Goal: Task Accomplishment & Management: Manage account settings

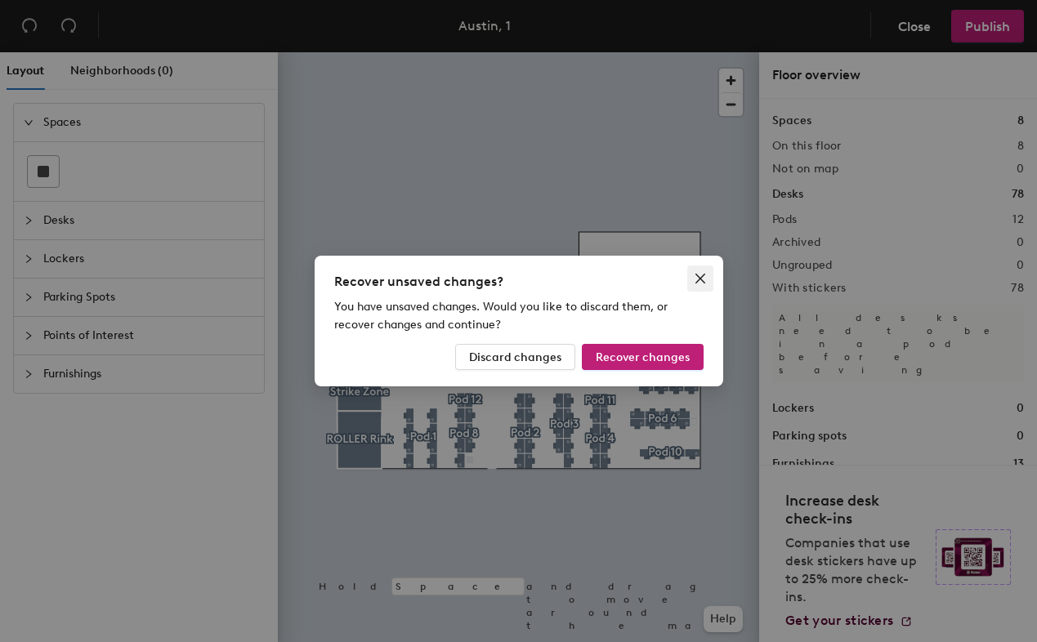
click at [706, 275] on span "Close" at bounding box center [700, 278] width 26 height 13
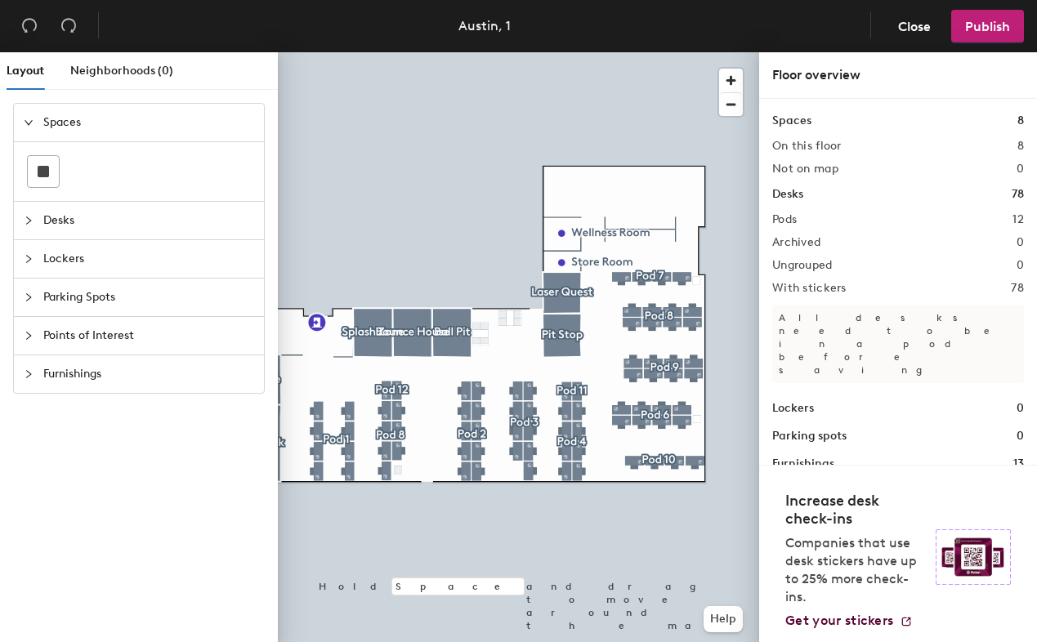
click at [685, 52] on div at bounding box center [518, 52] width 481 height 0
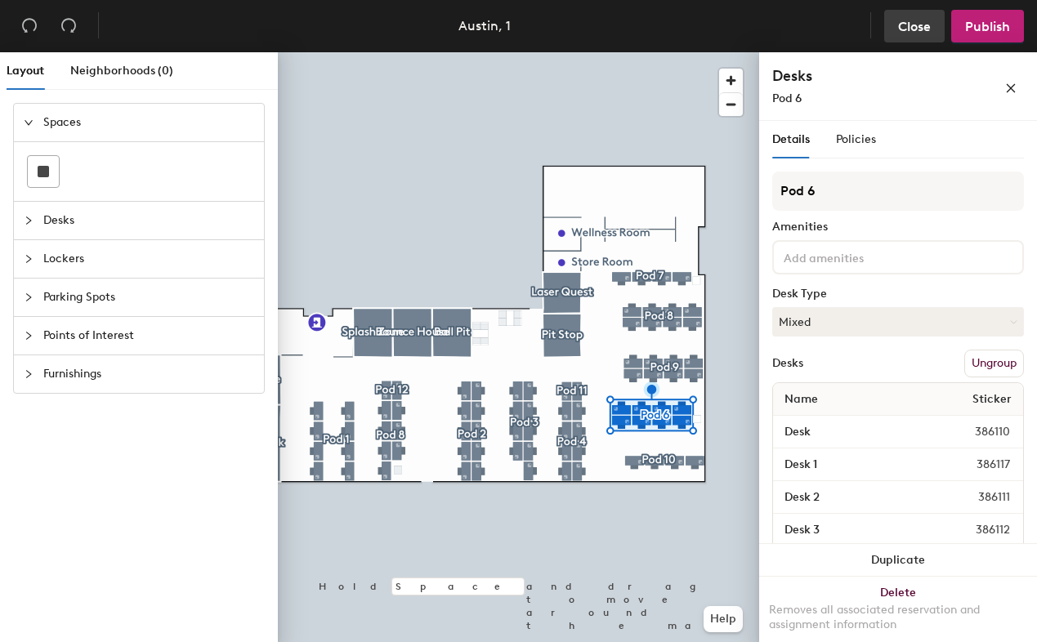
click at [916, 17] on button "Close" at bounding box center [914, 26] width 60 height 33
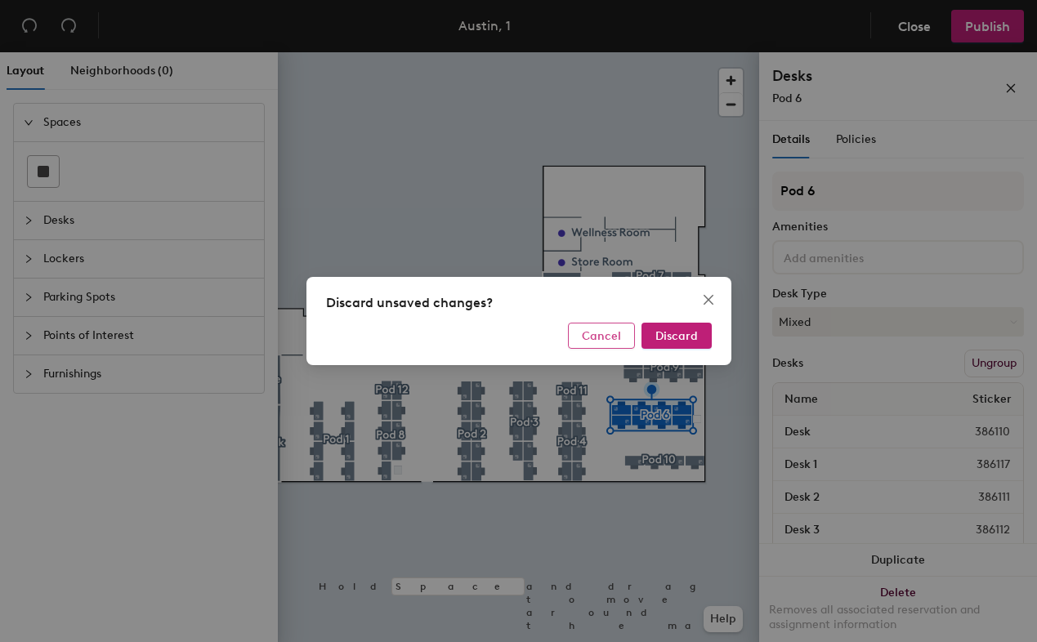
click at [607, 339] on span "Cancel" at bounding box center [601, 336] width 39 height 14
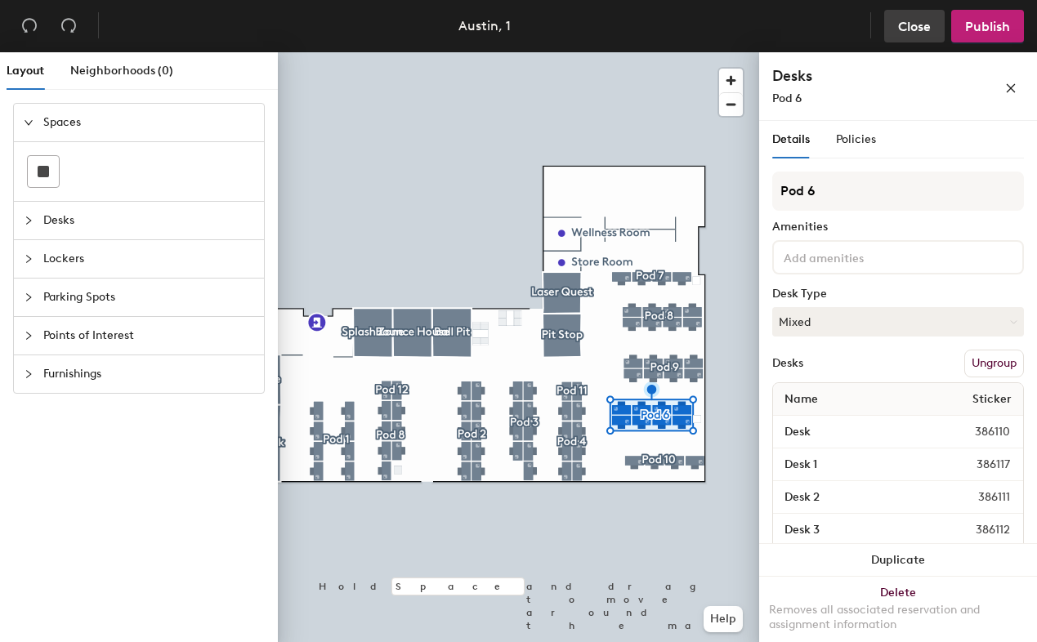
click at [895, 33] on button "Close" at bounding box center [914, 26] width 60 height 33
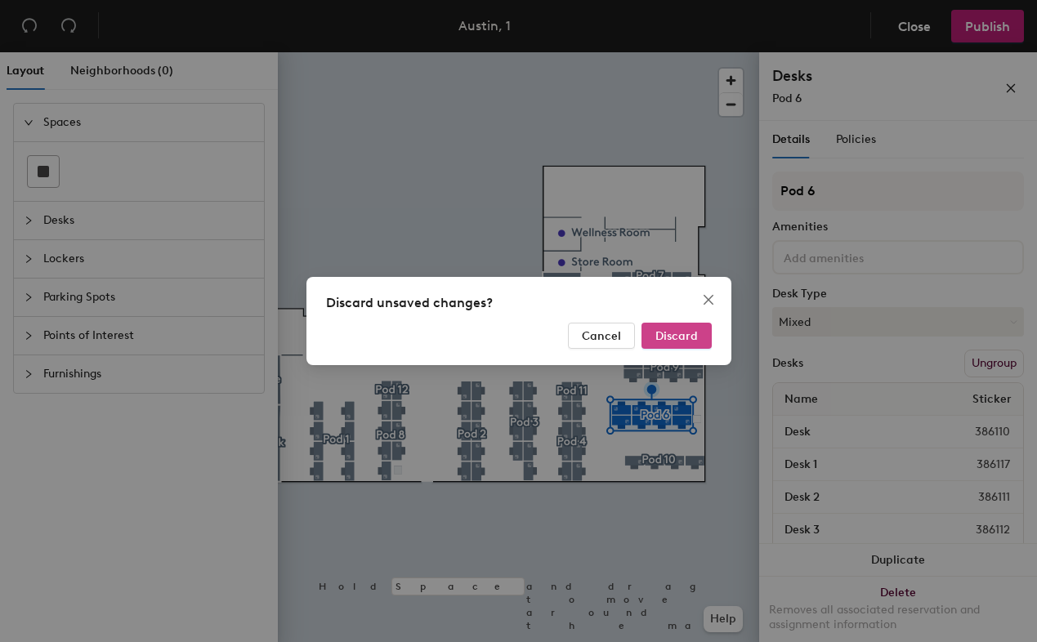
click at [670, 333] on span "Discard" at bounding box center [676, 336] width 42 height 14
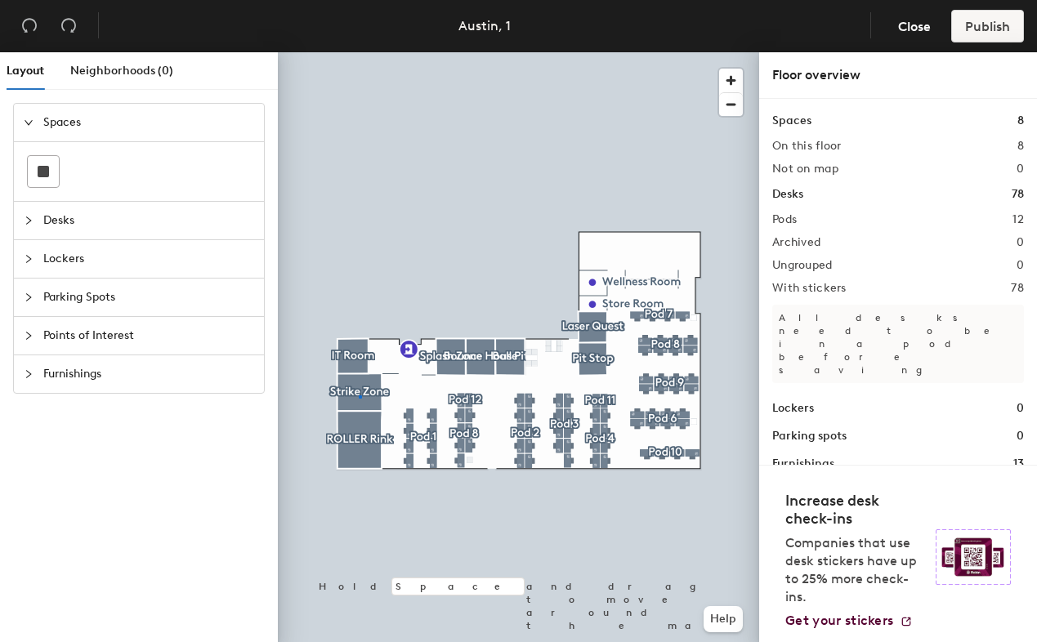
click at [359, 52] on div at bounding box center [518, 52] width 481 height 0
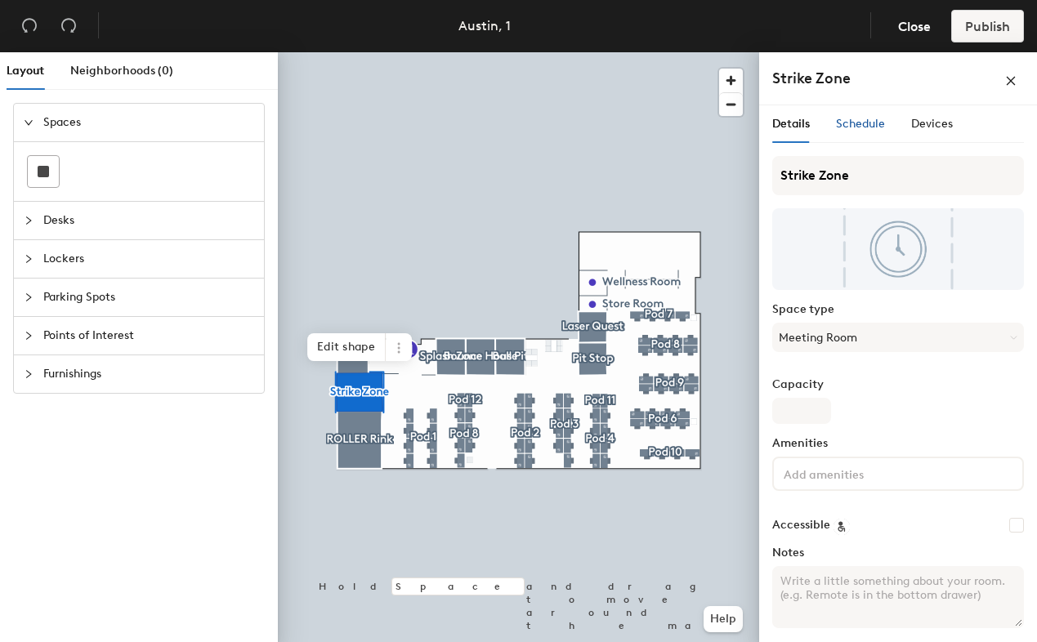
click at [868, 118] on span "Schedule" at bounding box center [860, 124] width 49 height 14
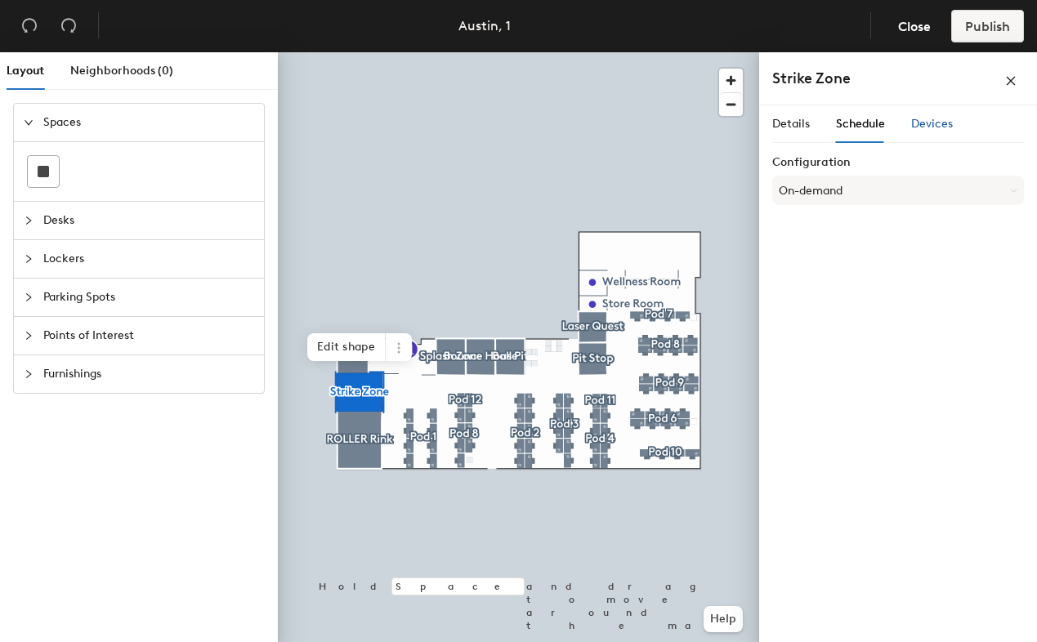
click at [926, 123] on span "Devices" at bounding box center [932, 124] width 42 height 14
click at [803, 127] on span "Details" at bounding box center [791, 124] width 38 height 14
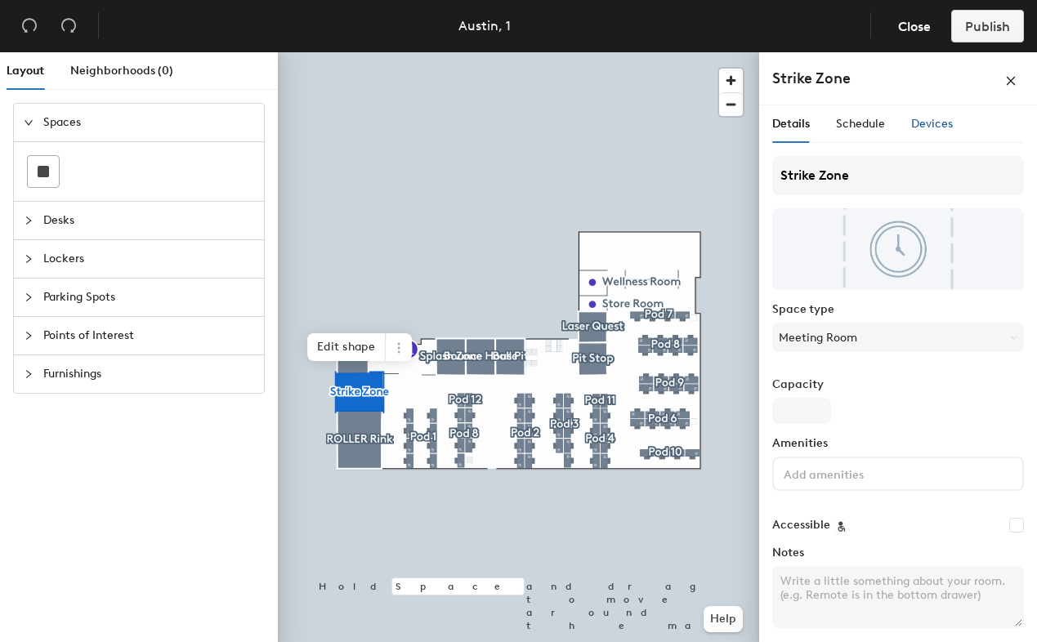
click at [935, 127] on span "Devices" at bounding box center [932, 124] width 42 height 14
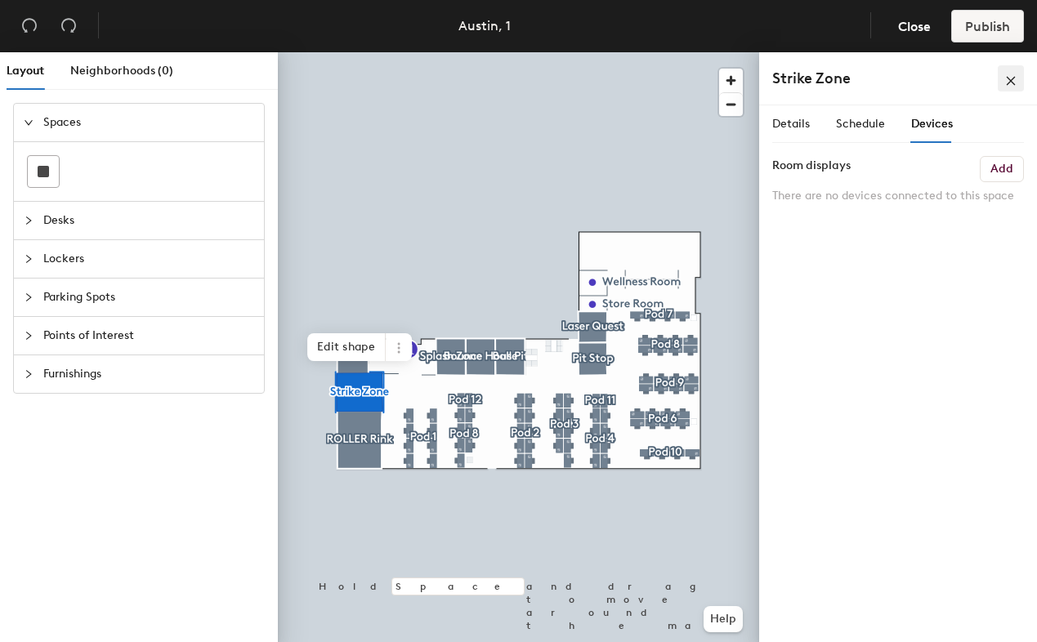
click at [1013, 77] on icon "close" at bounding box center [1010, 80] width 11 height 11
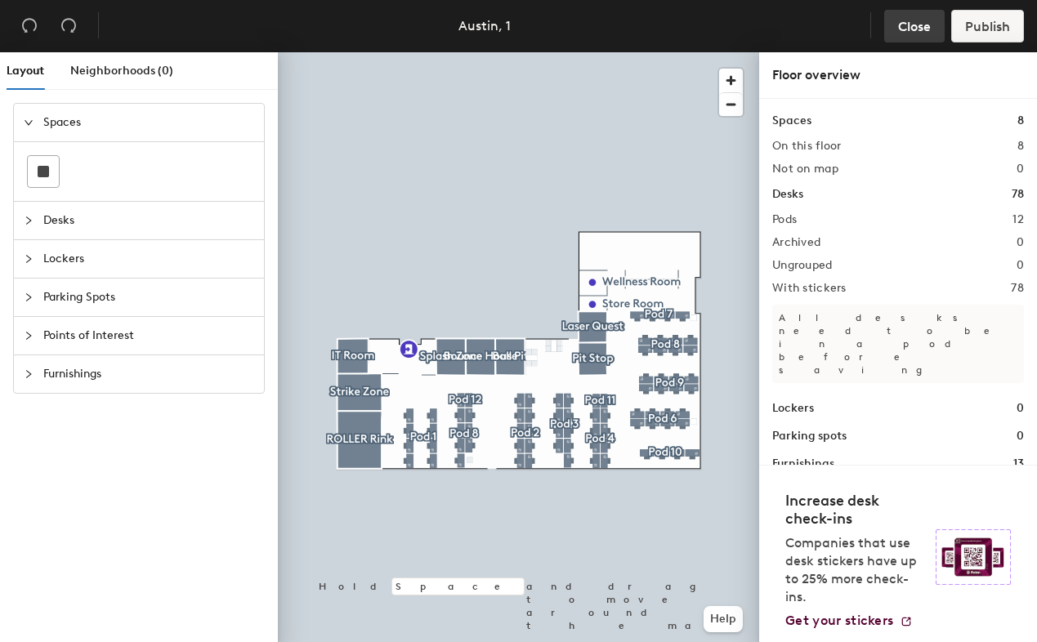
click at [921, 21] on span "Close" at bounding box center [914, 27] width 33 height 16
